Goal: Information Seeking & Learning: Learn about a topic

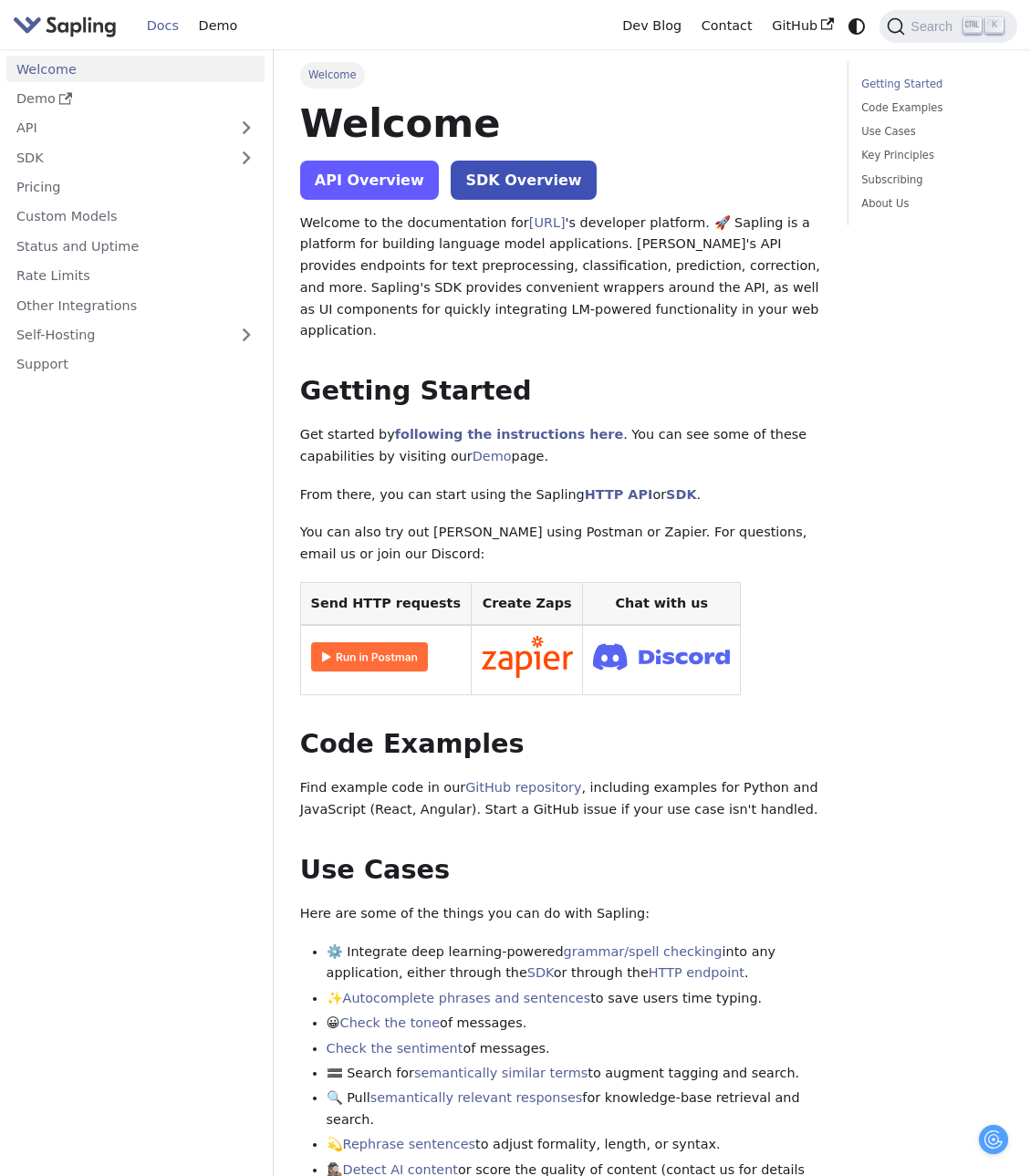
click at [372, 195] on link "API Overview" at bounding box center [369, 181] width 138 height 39
click at [126, 135] on link "API" at bounding box center [117, 127] width 221 height 27
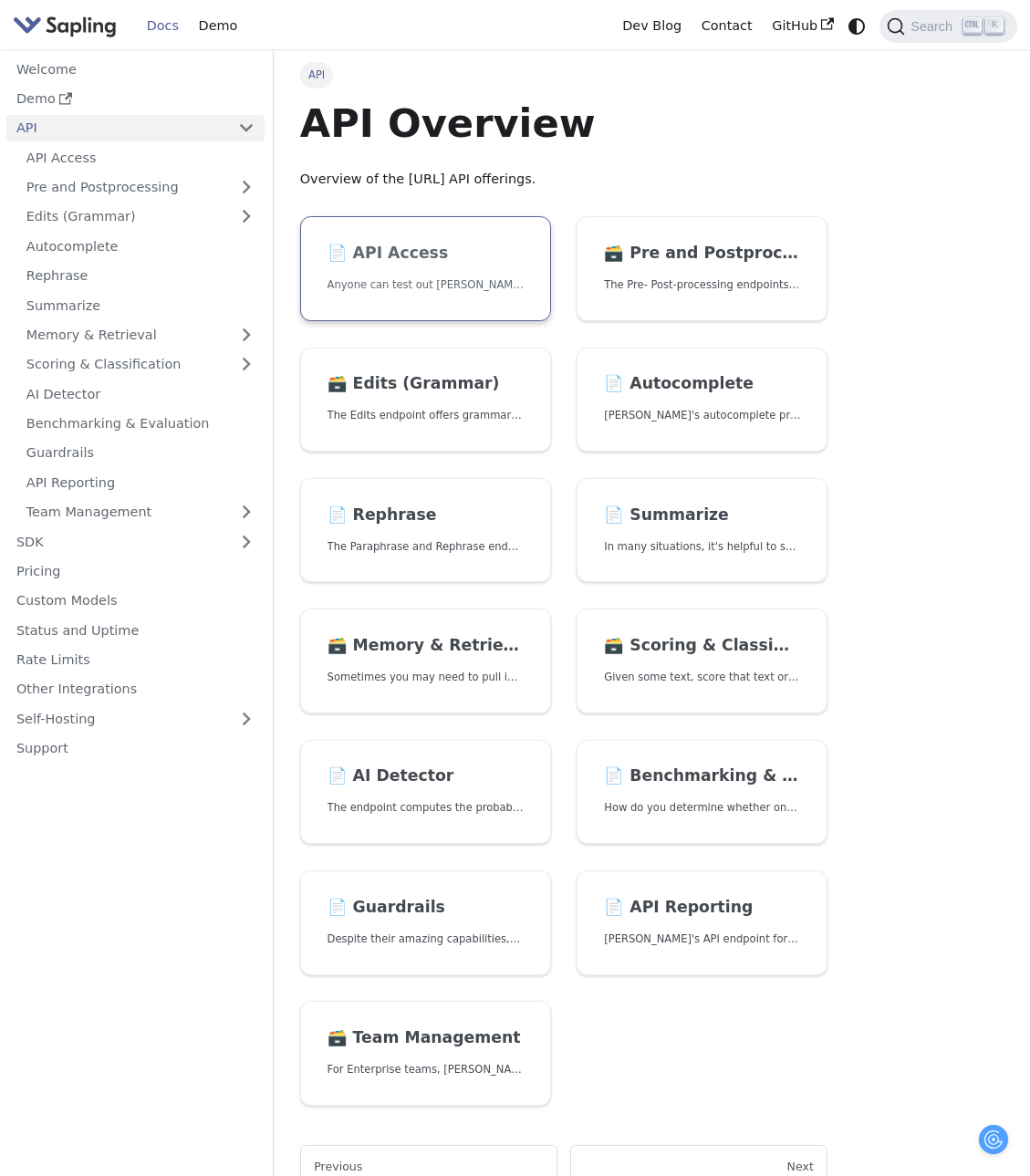
click at [478, 293] on p "Anyone can test out [PERSON_NAME]'s API. To get started with the API, simply:" at bounding box center [426, 285] width 197 height 18
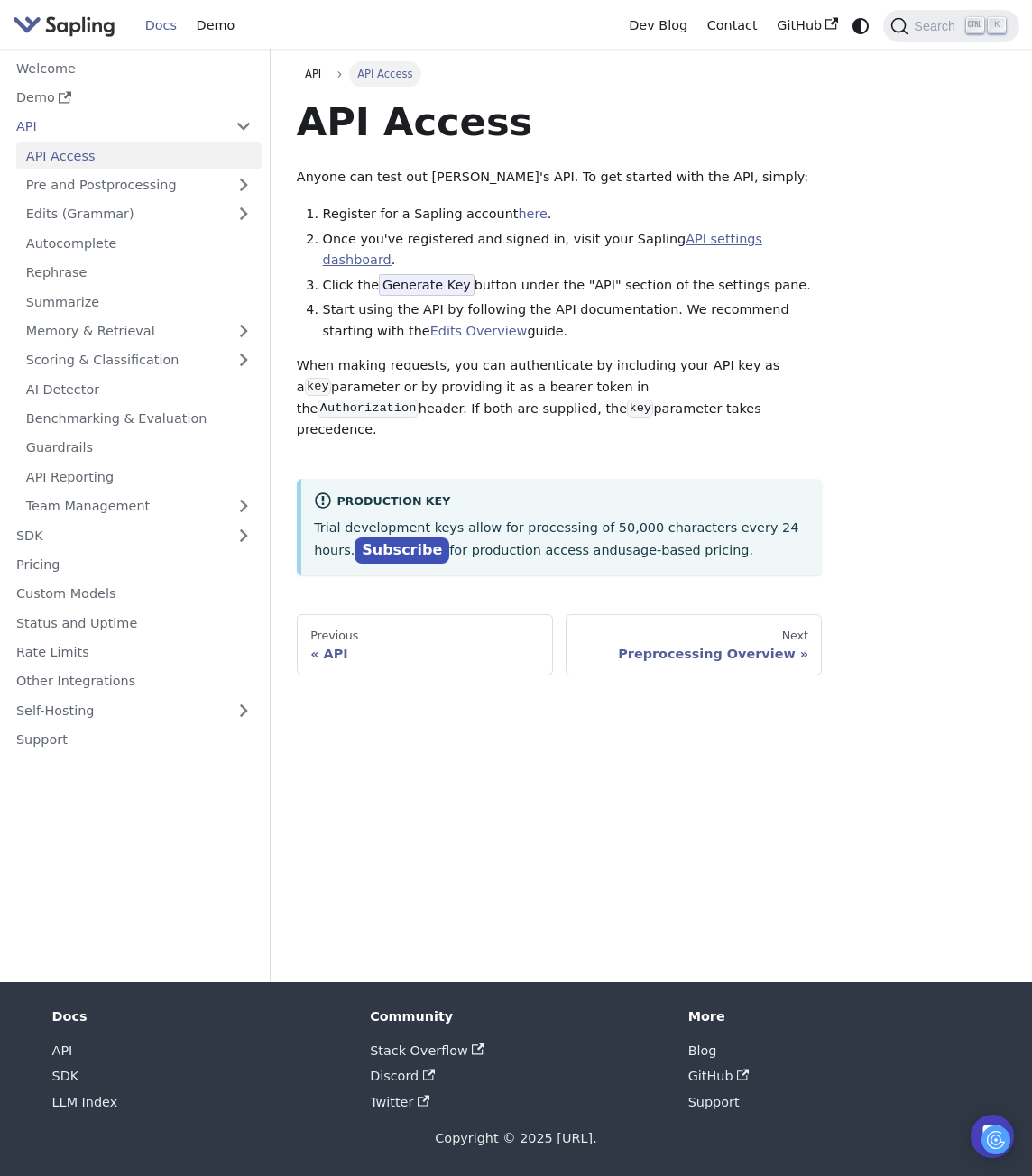
click at [762, 257] on link "API settings dashboard" at bounding box center [543, 249] width 439 height 36
click at [80, 402] on link "AI Detector" at bounding box center [139, 389] width 245 height 26
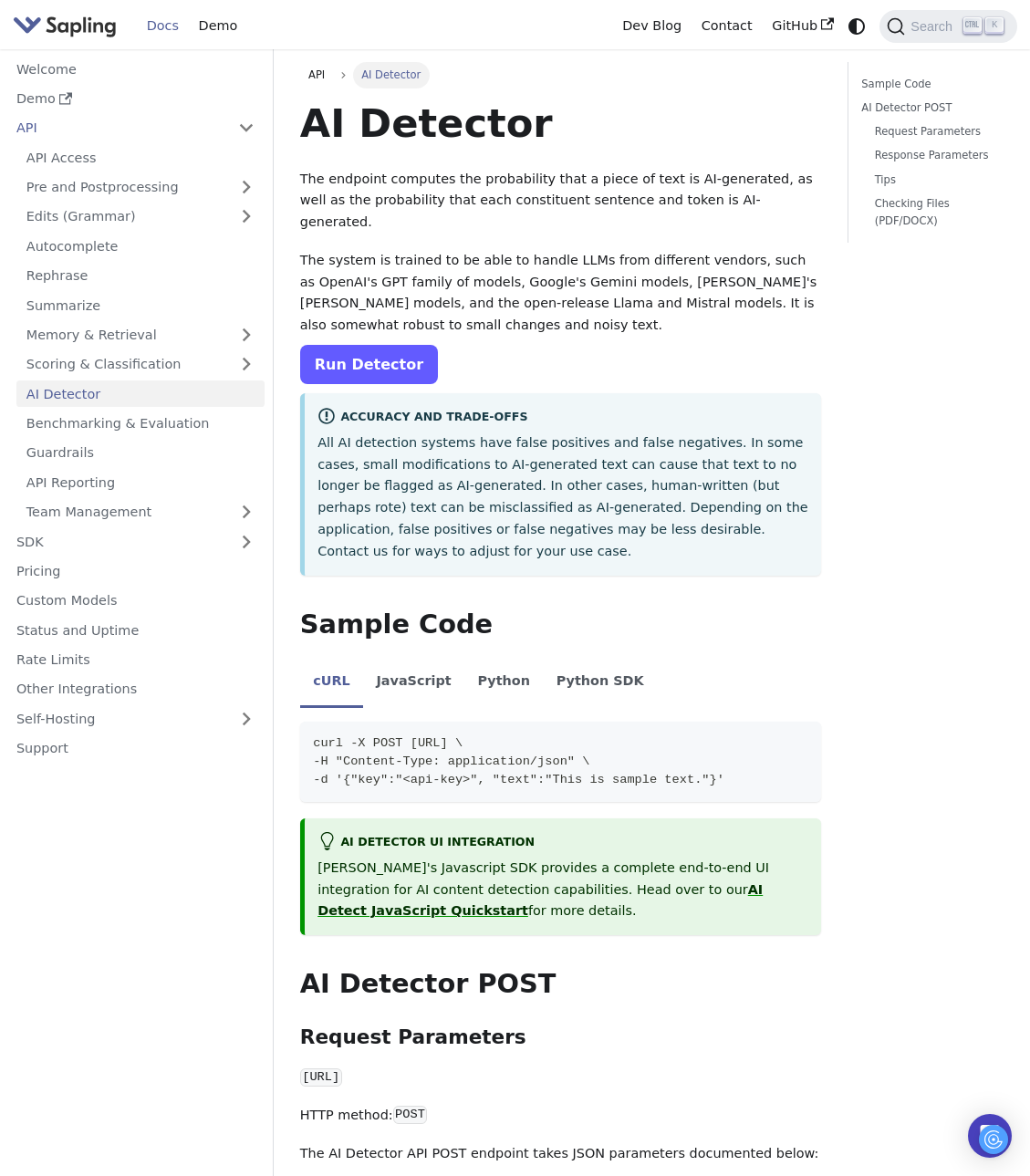
click at [360, 364] on link "Run Detector" at bounding box center [368, 364] width 137 height 39
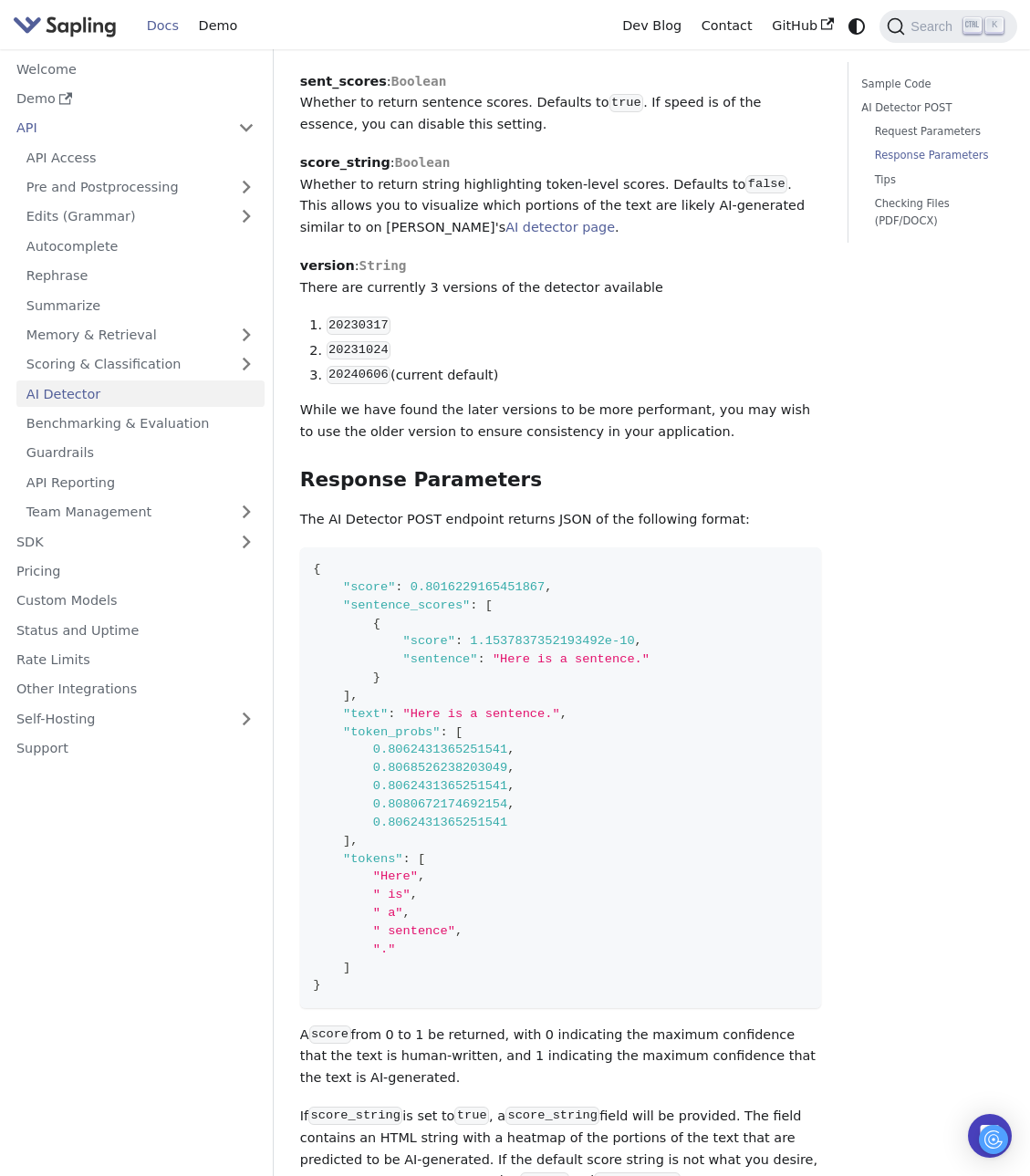
scroll to position [2504, 0]
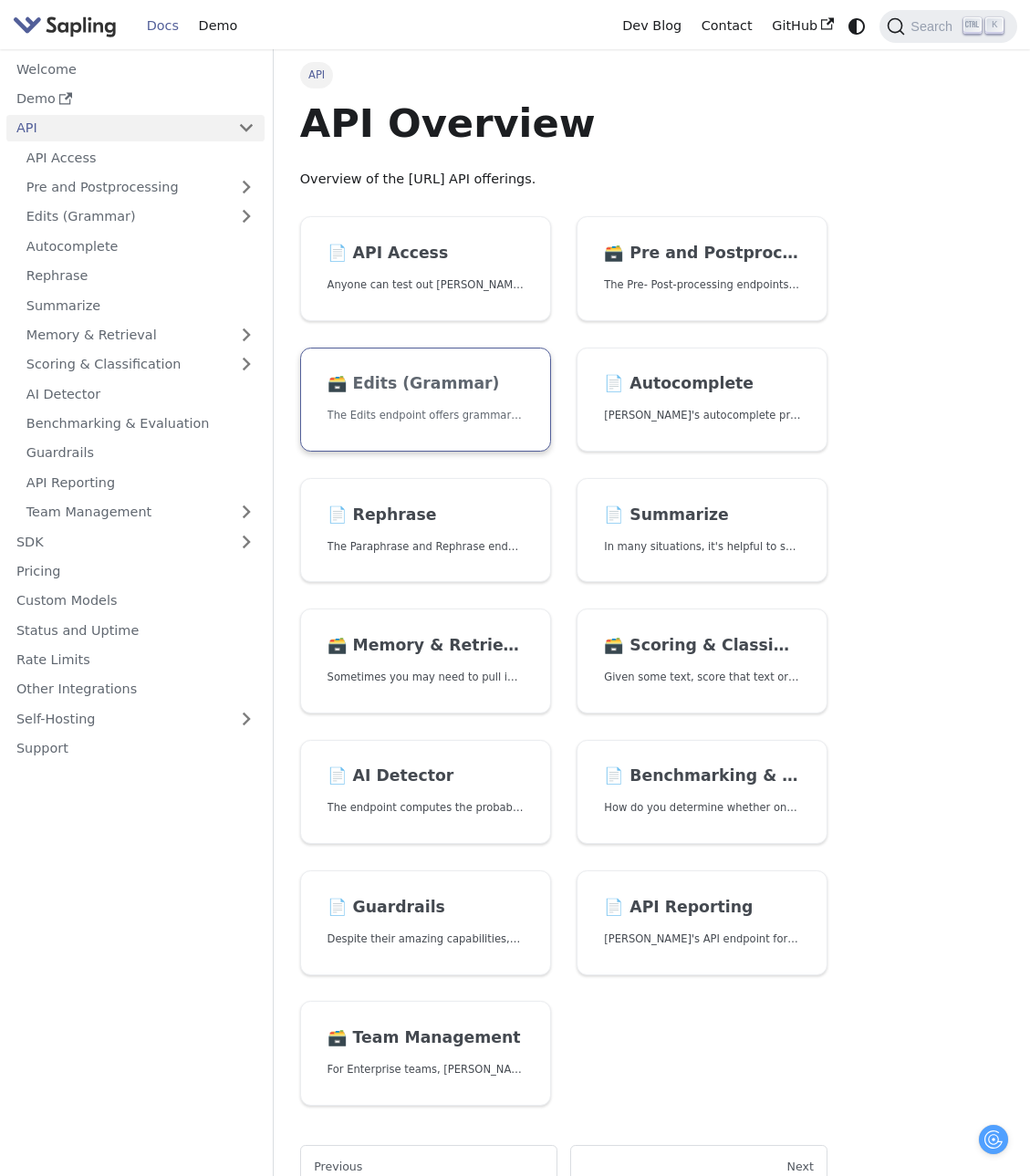
click at [415, 424] on link "🗃️ Edits (Grammar) The Edits endpoint offers grammar and spell checking." at bounding box center [426, 400] width 251 height 105
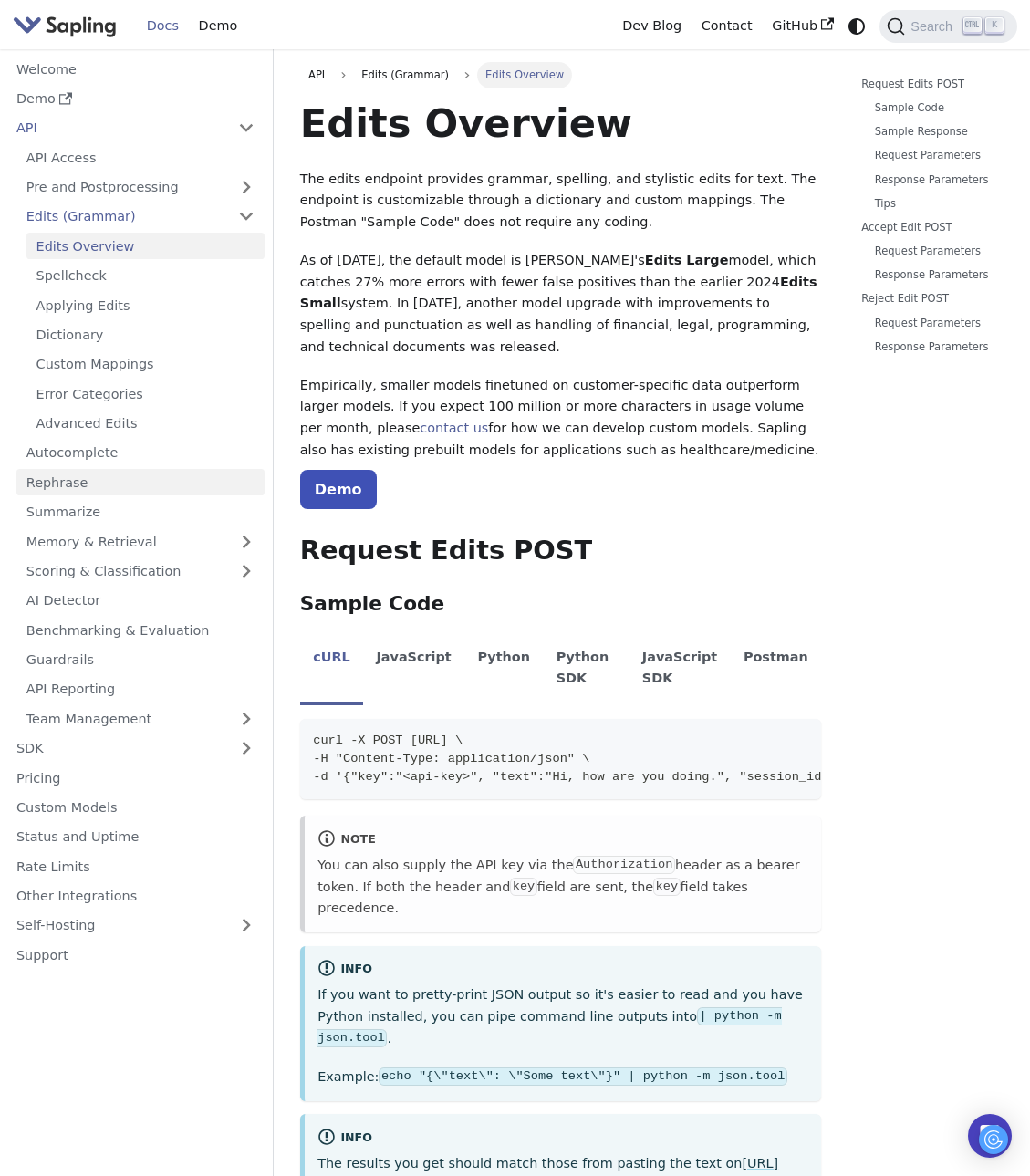
click at [46, 496] on link "Rephrase" at bounding box center [140, 482] width 248 height 27
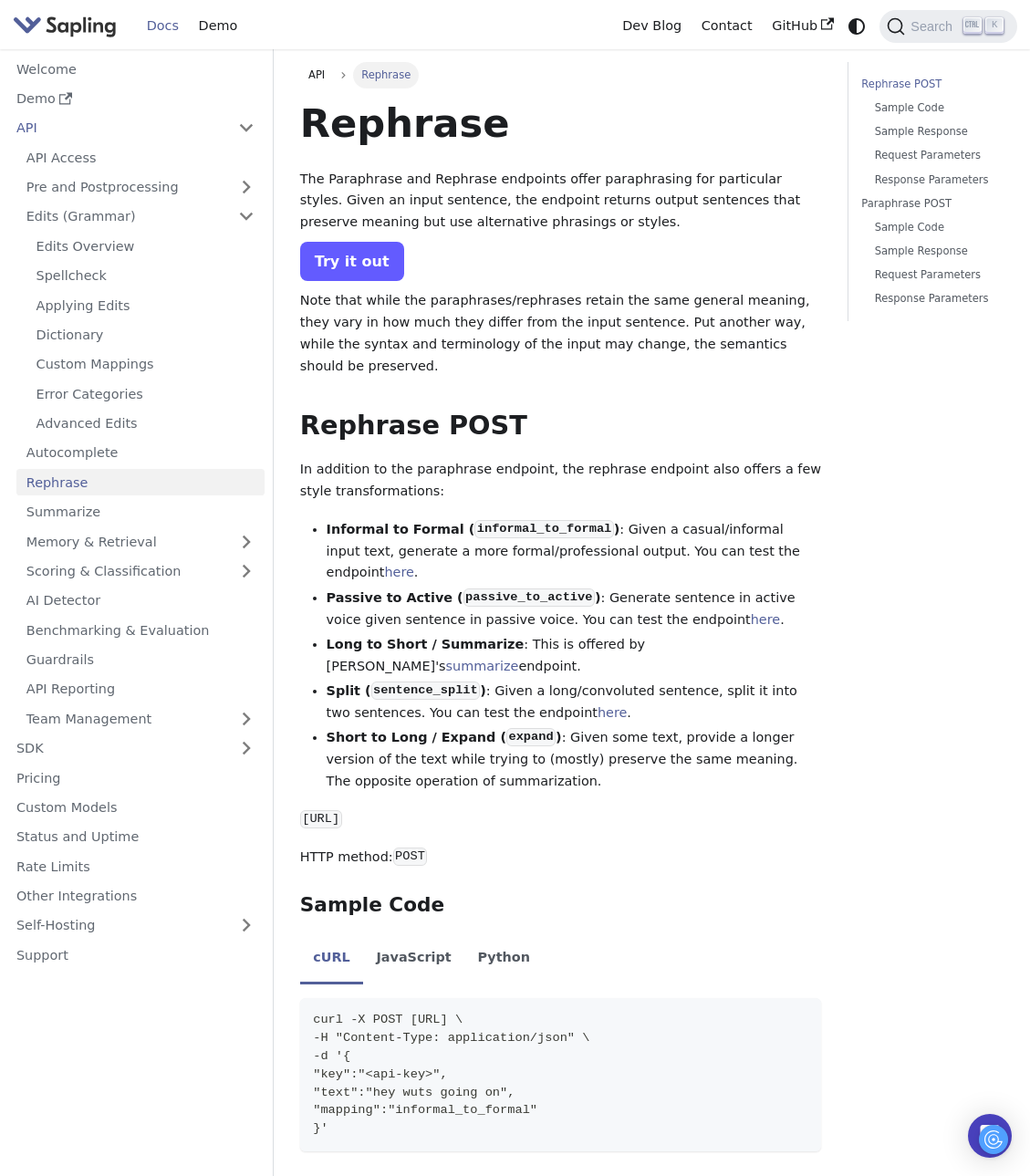
click at [355, 269] on link "Try it out" at bounding box center [352, 262] width 104 height 39
